Goal: Information Seeking & Learning: Check status

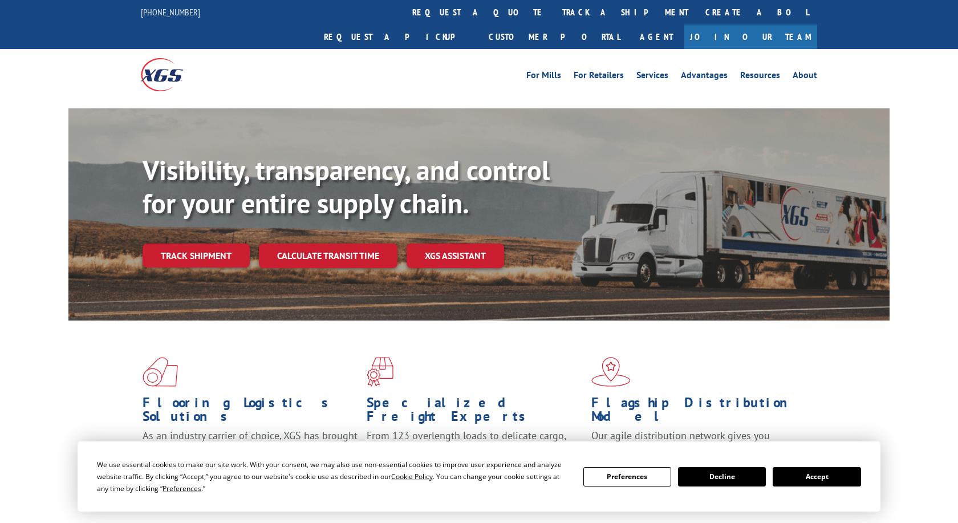
click at [554, 10] on link "track a shipment" at bounding box center [625, 12] width 143 height 25
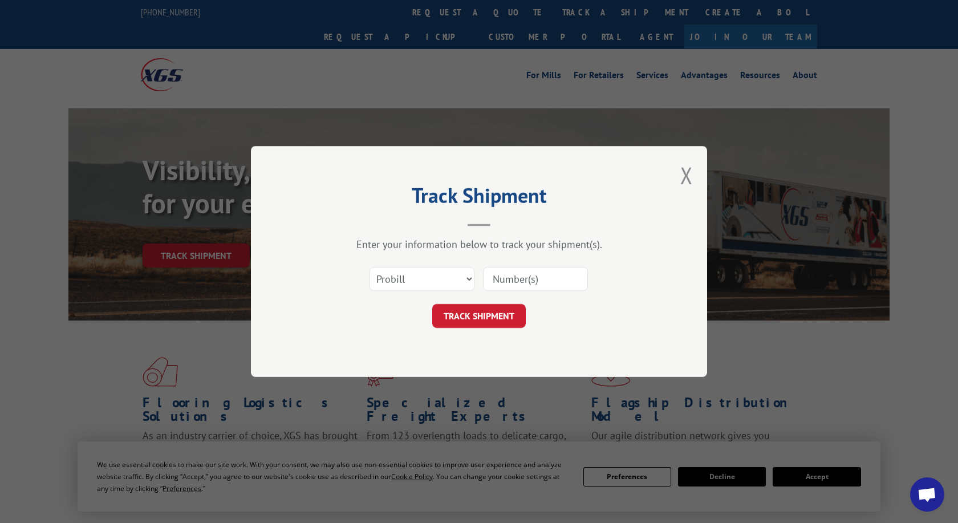
click at [505, 283] on input at bounding box center [535, 279] width 105 height 24
paste input "17496987"
type input "17496987"
click at [470, 310] on button "TRACK SHIPMENT" at bounding box center [479, 316] width 94 height 24
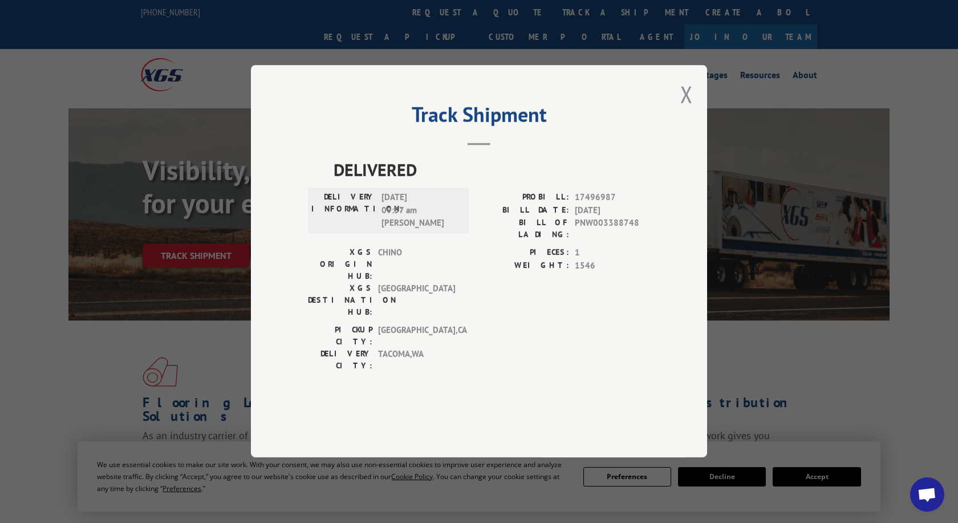
click at [696, 128] on div "Track Shipment DELIVERED DELIVERY INFORMATION: [DATE] 09:57 am [PERSON_NAME] PR…" at bounding box center [479, 261] width 456 height 392
drag, startPoint x: 689, startPoint y: 129, endPoint x: 681, endPoint y: 142, distance: 14.6
click at [686, 110] on button "Close modal" at bounding box center [687, 94] width 13 height 30
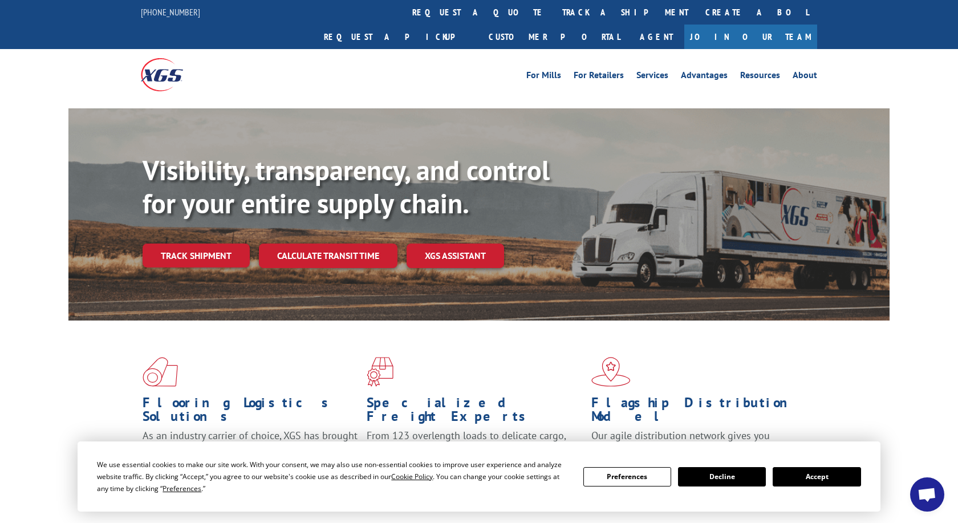
click at [554, 11] on link "track a shipment" at bounding box center [625, 12] width 143 height 25
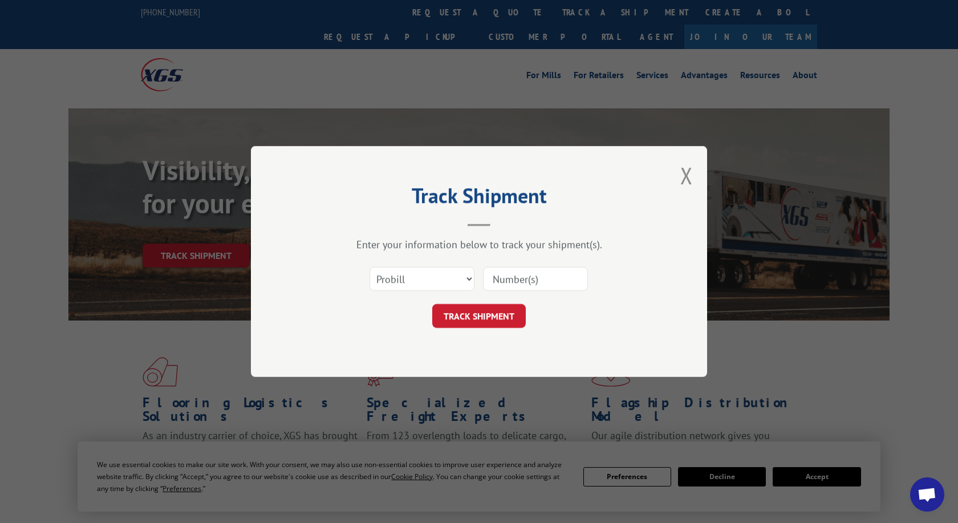
click at [508, 276] on input at bounding box center [535, 279] width 105 height 24
paste input "17566002"
type input "17566002"
click at [475, 322] on button "TRACK SHIPMENT" at bounding box center [479, 316] width 94 height 24
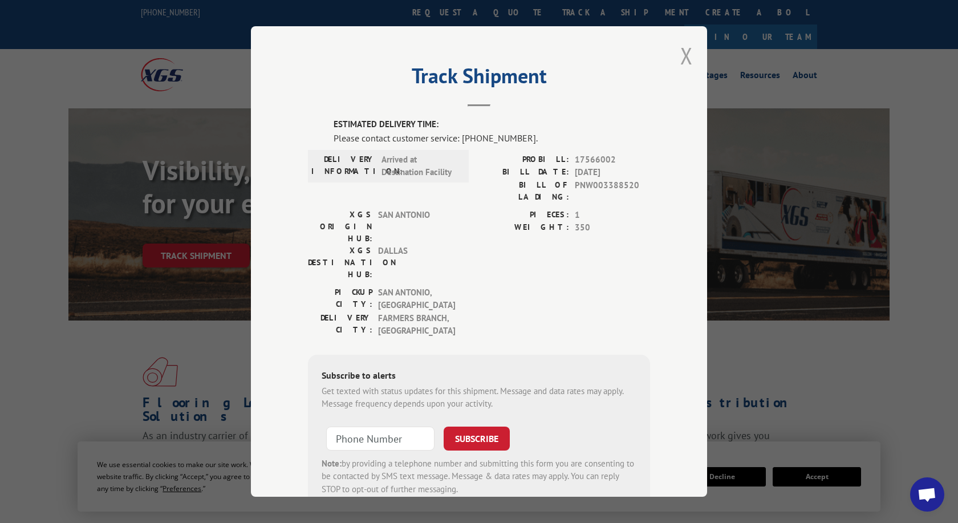
click at [686, 58] on button "Close modal" at bounding box center [687, 56] width 13 height 30
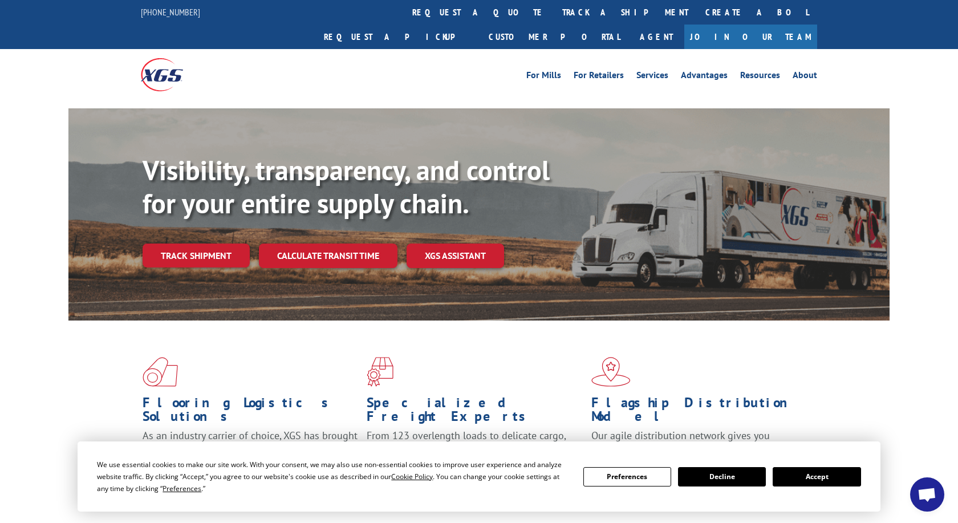
drag, startPoint x: 452, startPoint y: 12, endPoint x: 493, endPoint y: 37, distance: 47.3
click at [554, 11] on link "track a shipment" at bounding box center [625, 12] width 143 height 25
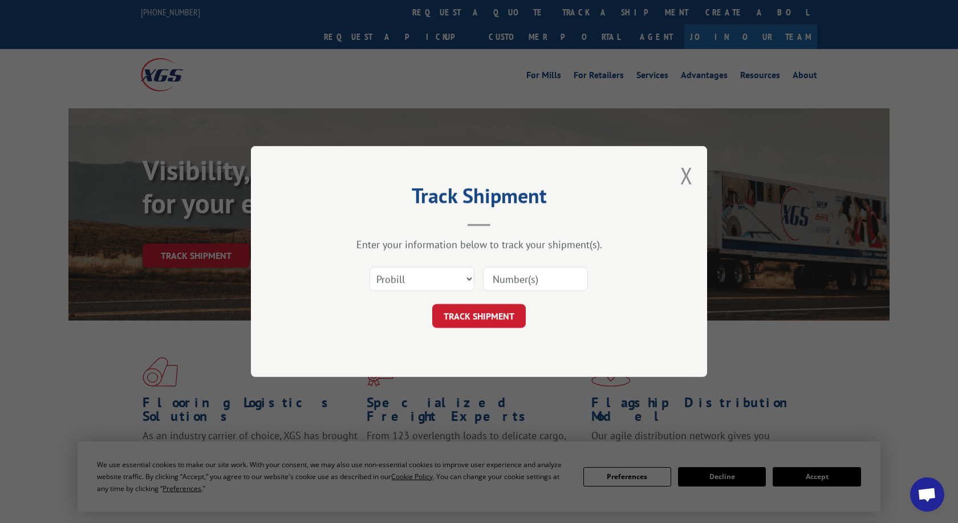
click at [537, 276] on input at bounding box center [535, 279] width 105 height 24
paste input "17547430"
type input "17547430"
click at [459, 316] on button "TRACK SHIPMENT" at bounding box center [479, 316] width 94 height 24
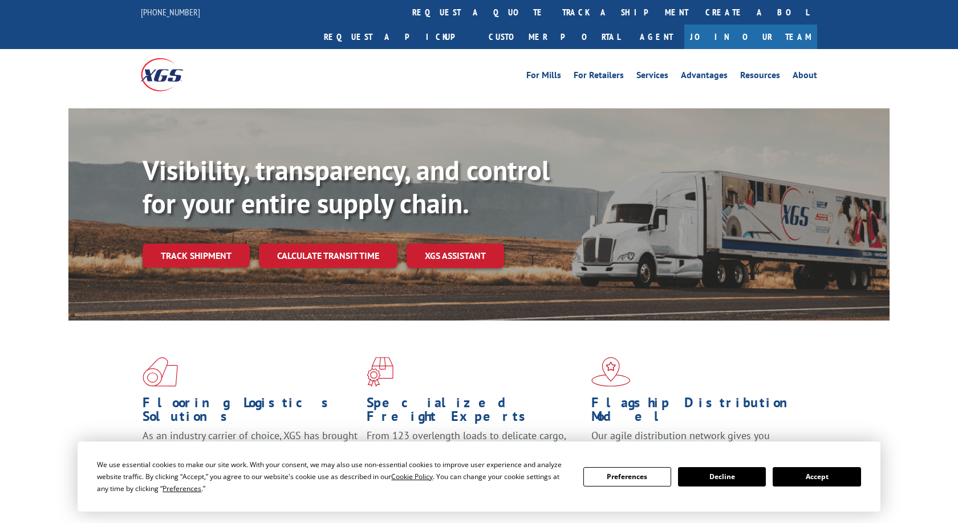
click at [554, 16] on link "track a shipment" at bounding box center [625, 12] width 143 height 25
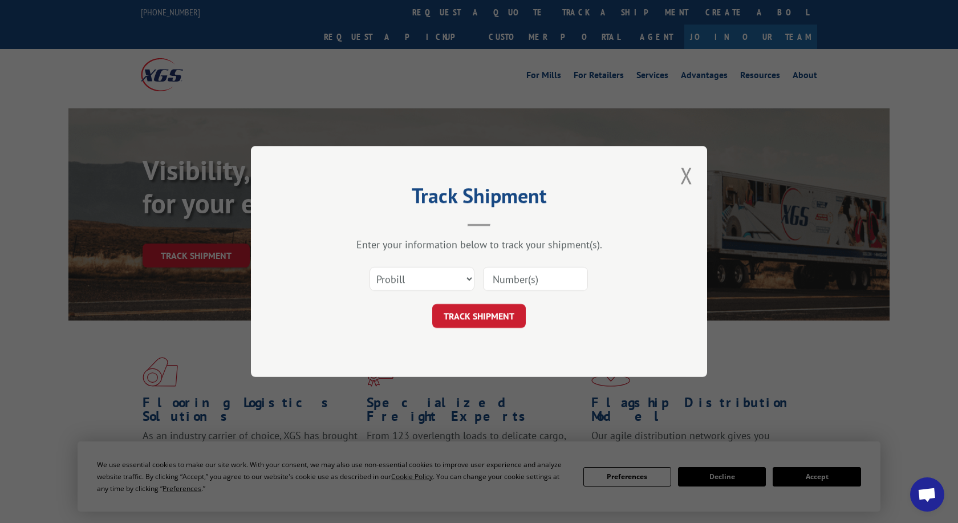
click at [506, 280] on input at bounding box center [535, 279] width 105 height 24
paste input "17566002"
type input "17566002"
click at [482, 322] on button "TRACK SHIPMENT" at bounding box center [479, 316] width 94 height 24
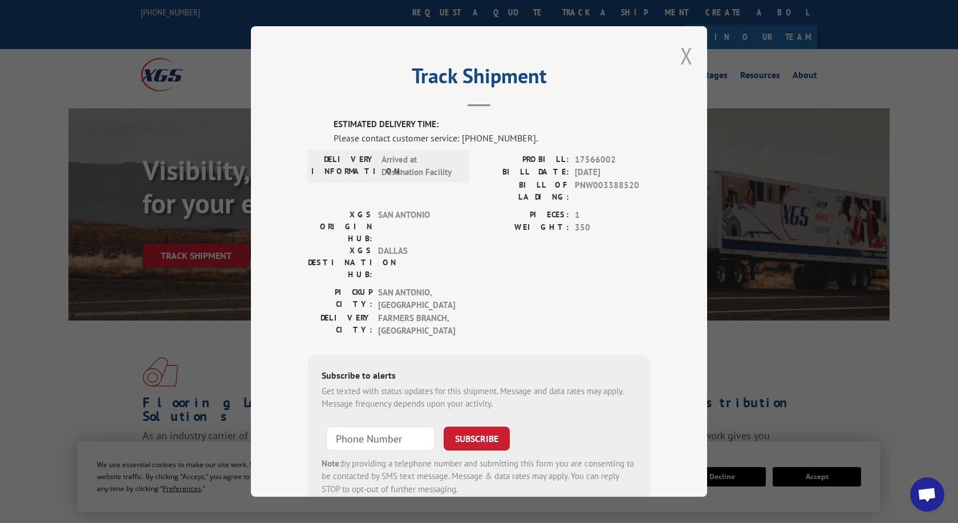
click at [687, 59] on button "Close modal" at bounding box center [687, 56] width 13 height 30
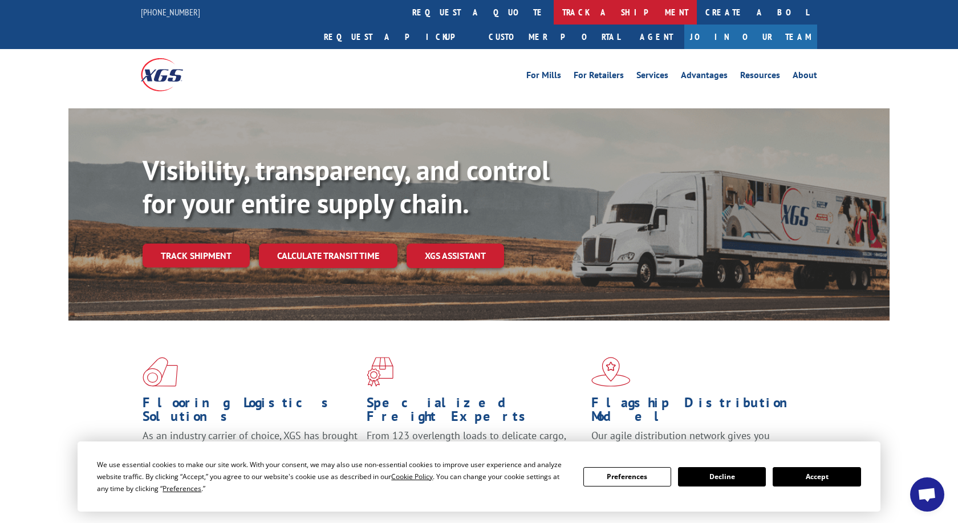
click at [554, 12] on link "track a shipment" at bounding box center [625, 12] width 143 height 25
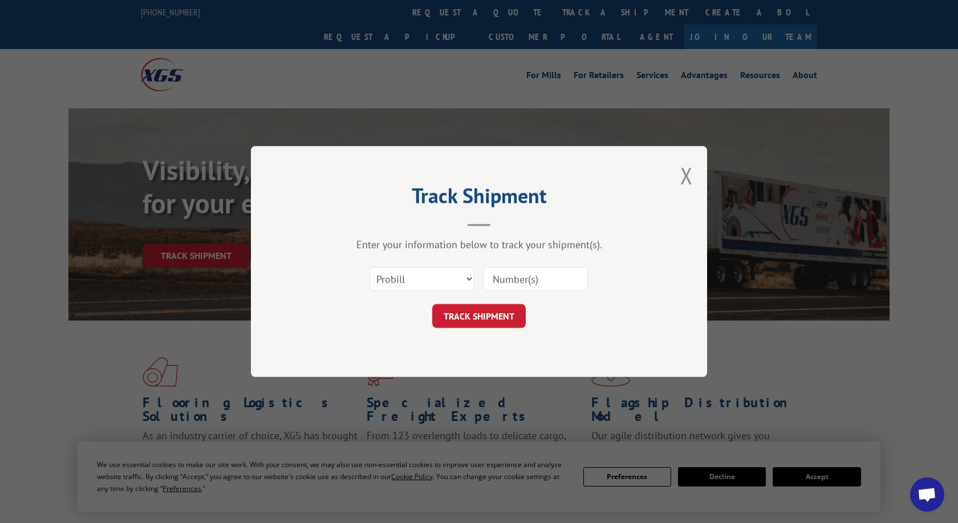
click at [511, 289] on input at bounding box center [535, 279] width 105 height 24
click at [523, 357] on div "Track Shipment Enter your information below to track your shipment(s). Select c…" at bounding box center [479, 261] width 456 height 231
paste input "17566002"
type input "17566002"
click at [497, 326] on button "TRACK SHIPMENT" at bounding box center [479, 316] width 94 height 24
